Goal: Task Accomplishment & Management: Use online tool/utility

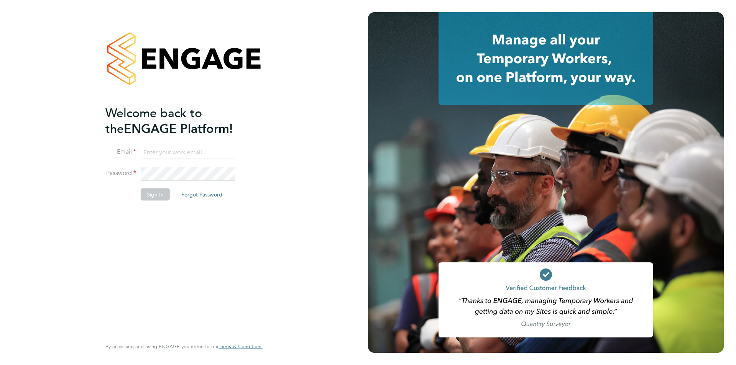
type input "[EMAIL_ADDRESS][DOMAIN_NAME]"
drag, startPoint x: 154, startPoint y: 184, endPoint x: 149, endPoint y: 200, distance: 16.9
click at [154, 184] on li "Password" at bounding box center [179, 177] width 149 height 21
click at [149, 200] on li "Sign In Forgot Password" at bounding box center [179, 199] width 149 height 20
click at [151, 194] on button "Sign In" at bounding box center [155, 195] width 29 height 12
